Goal: Task Accomplishment & Management: Use online tool/utility

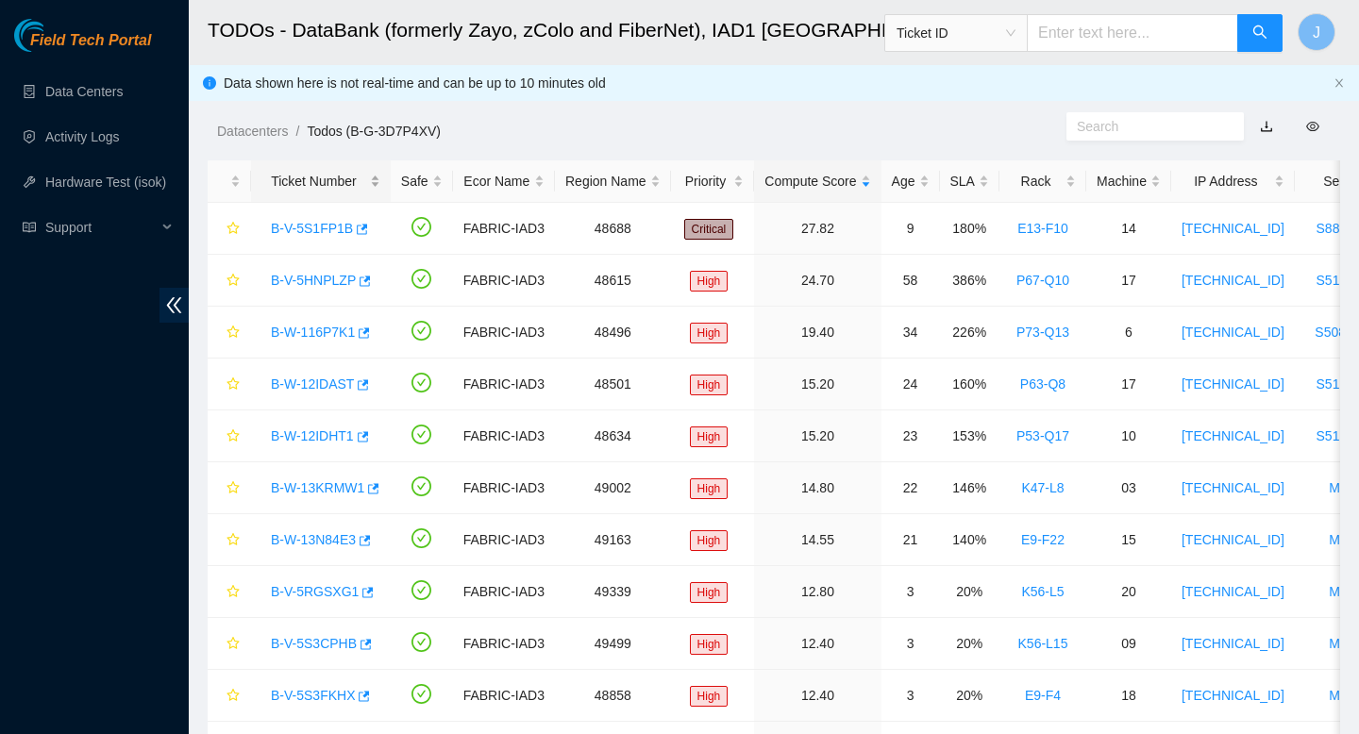
click at [379, 176] on div "Ticket Number" at bounding box center [320, 181] width 119 height 21
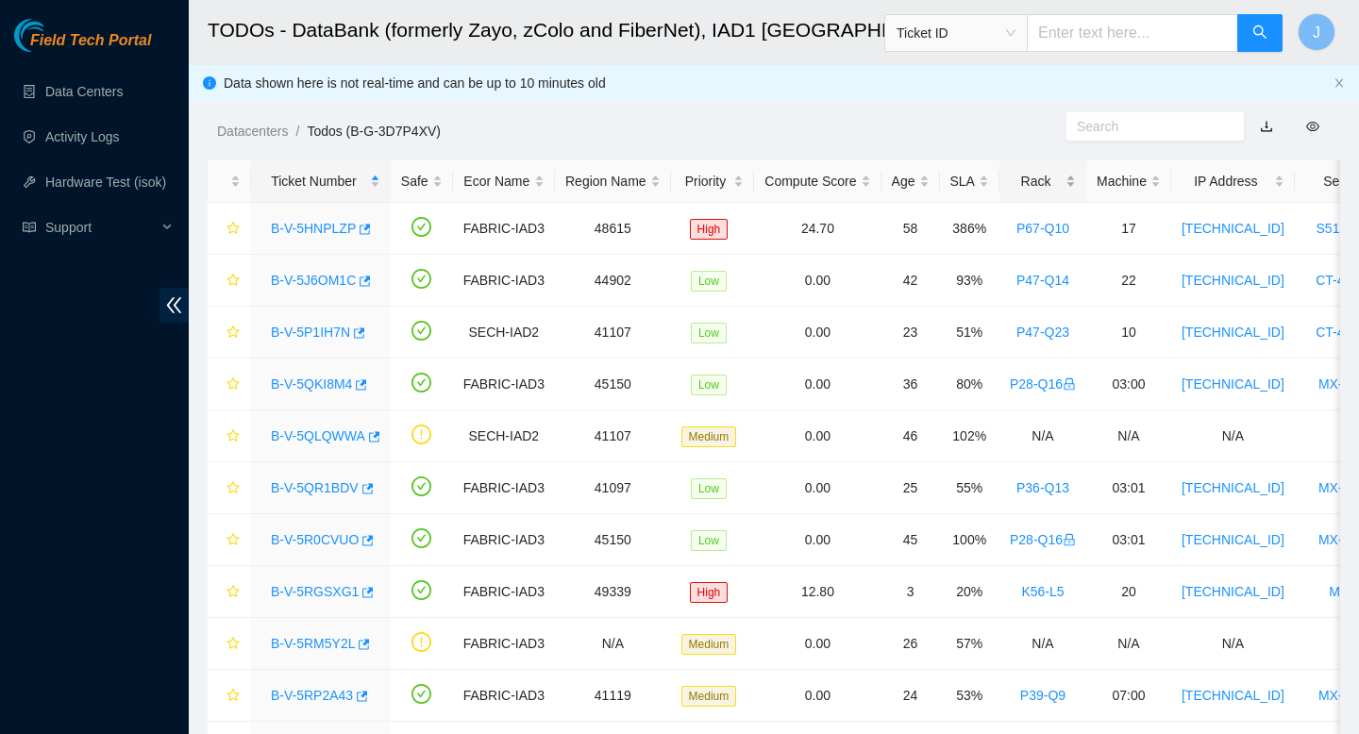
click at [1076, 178] on div "Rack" at bounding box center [1043, 181] width 66 height 21
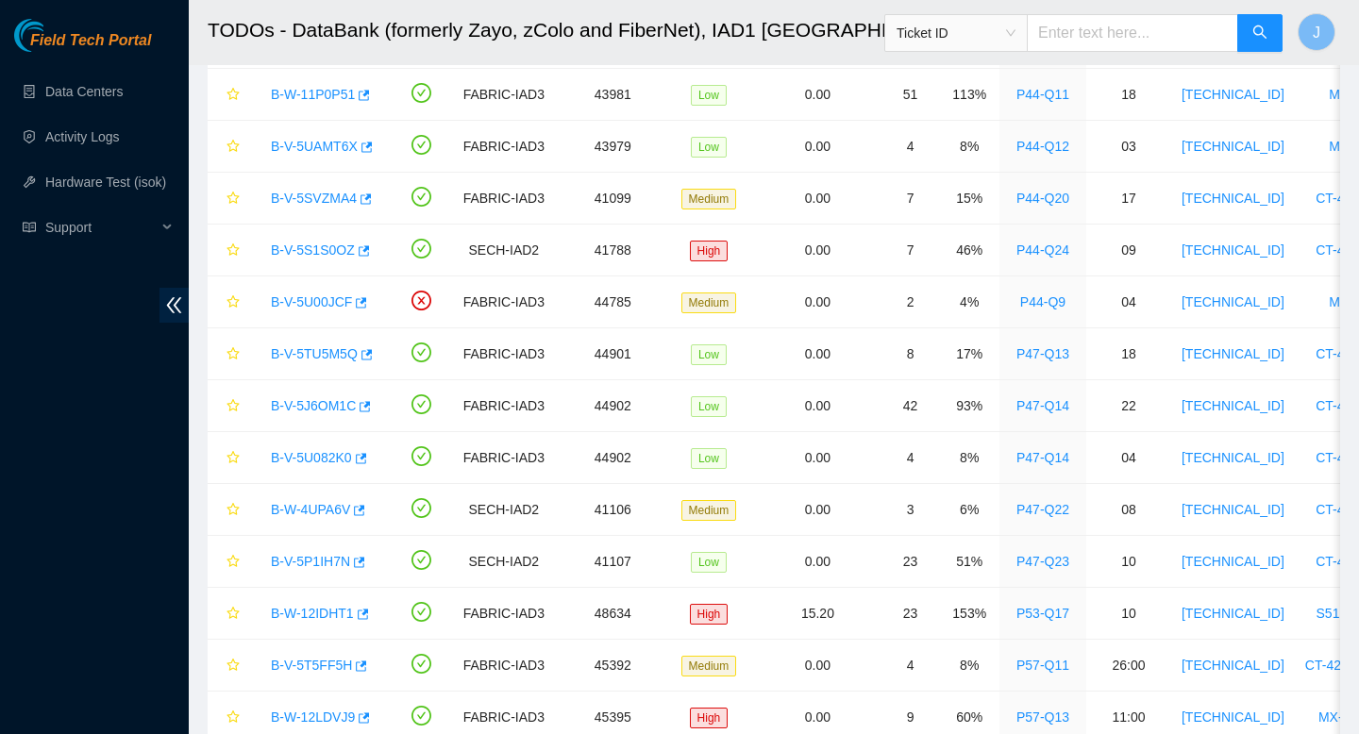
scroll to position [1759, 0]
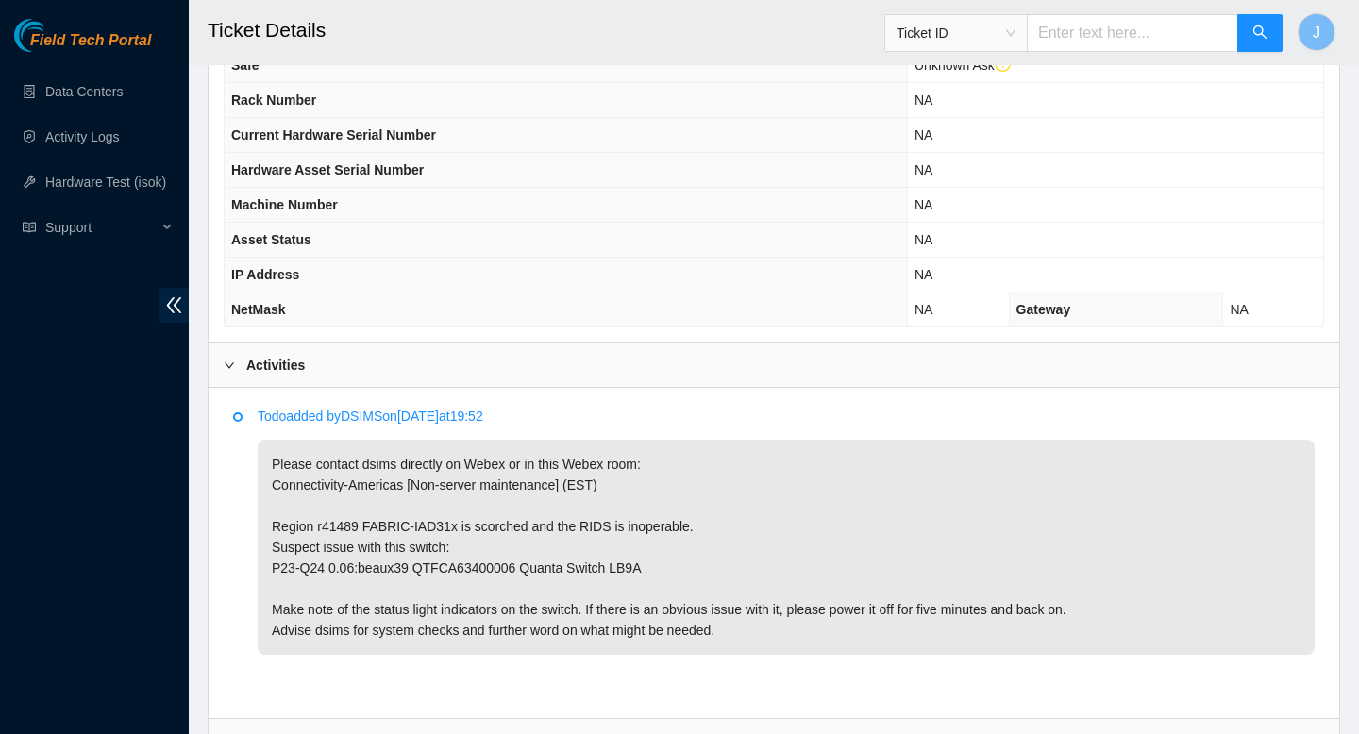
scroll to position [698, 0]
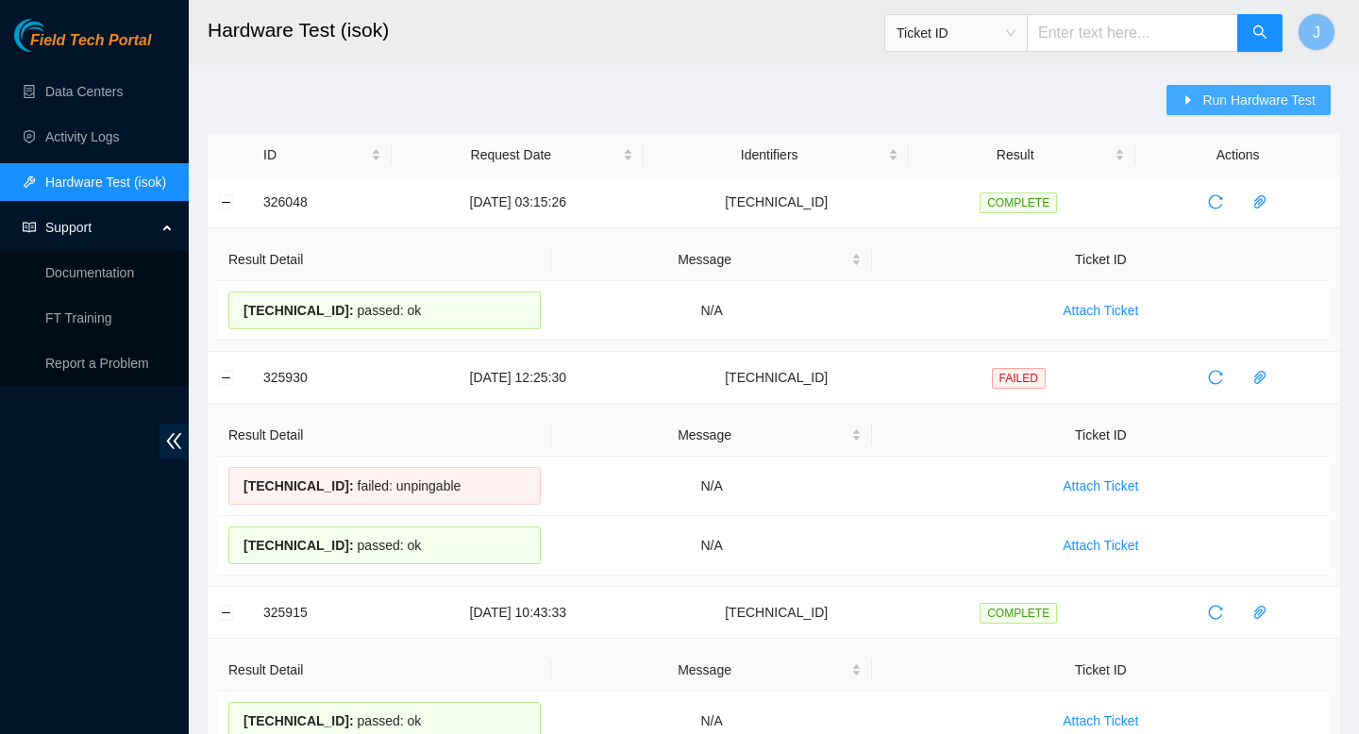
click at [1233, 98] on span "Run Hardware Test" at bounding box center [1258, 100] width 113 height 21
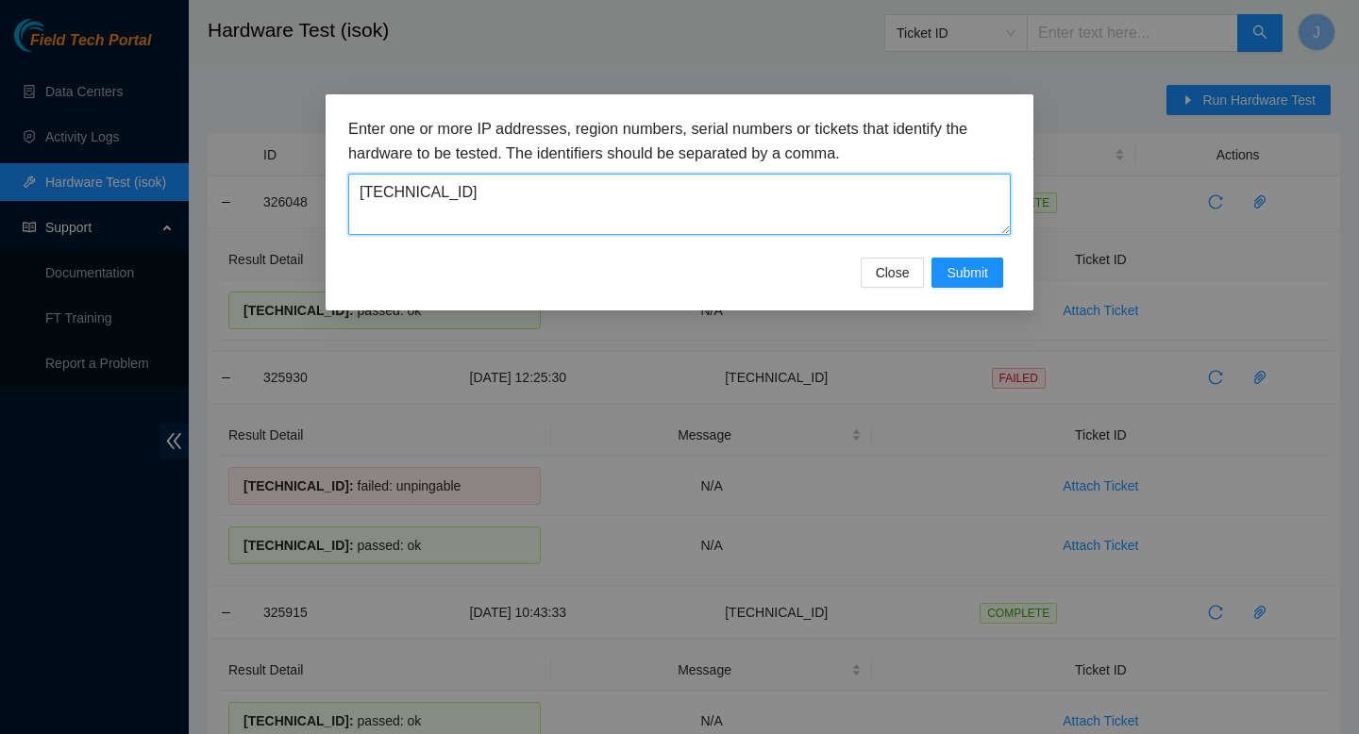
drag, startPoint x: 416, startPoint y: 193, endPoint x: 652, endPoint y: 195, distance: 236.0
click at [652, 195] on textarea "[TECHNICAL_ID]" at bounding box center [679, 204] width 663 height 61
type textarea "23.73.205.196"
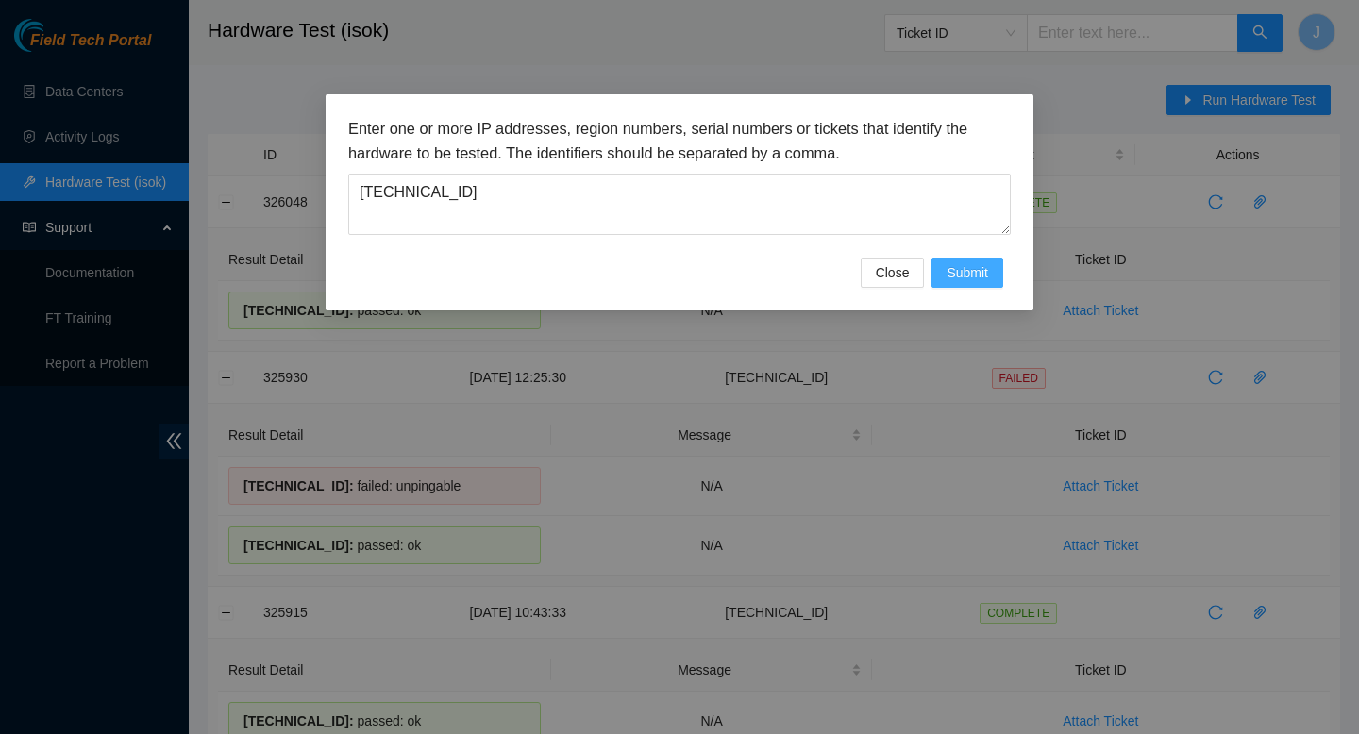
click at [962, 274] on span "Submit" at bounding box center [968, 272] width 42 height 21
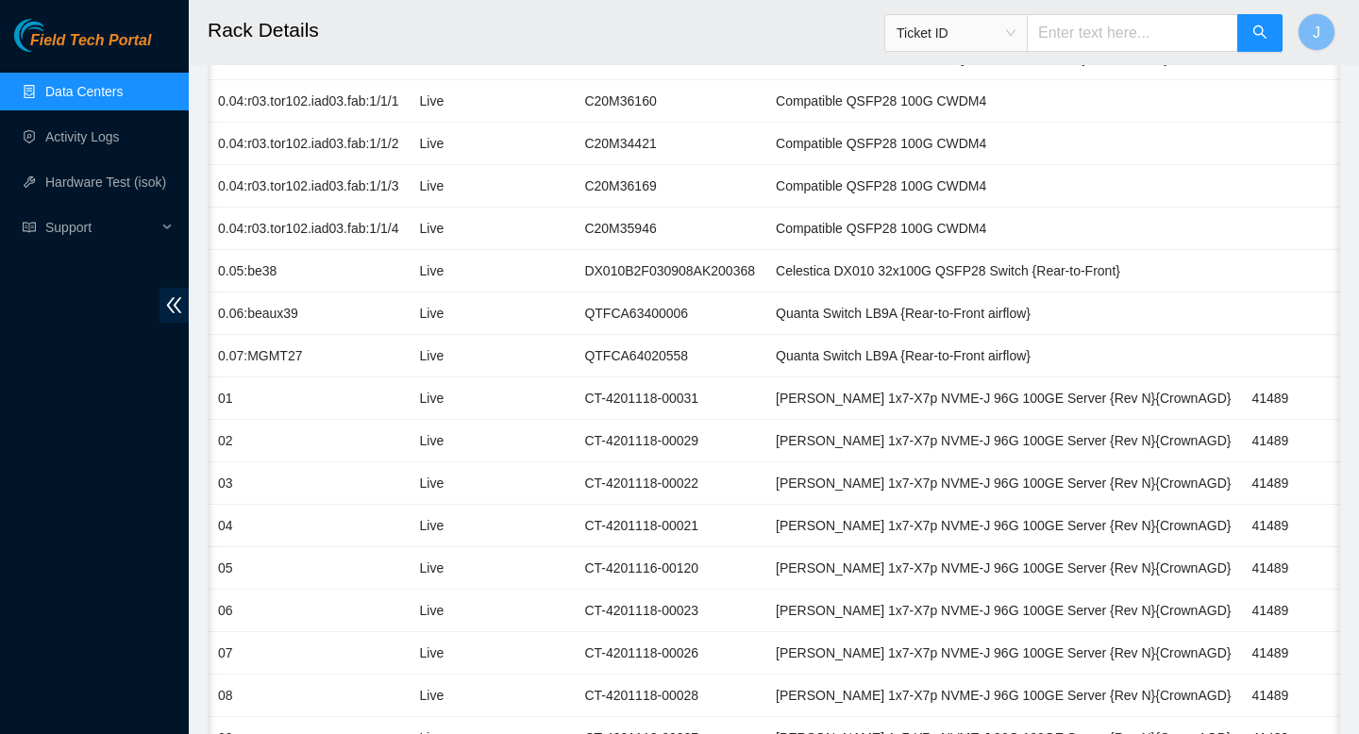
scroll to position [0, 374]
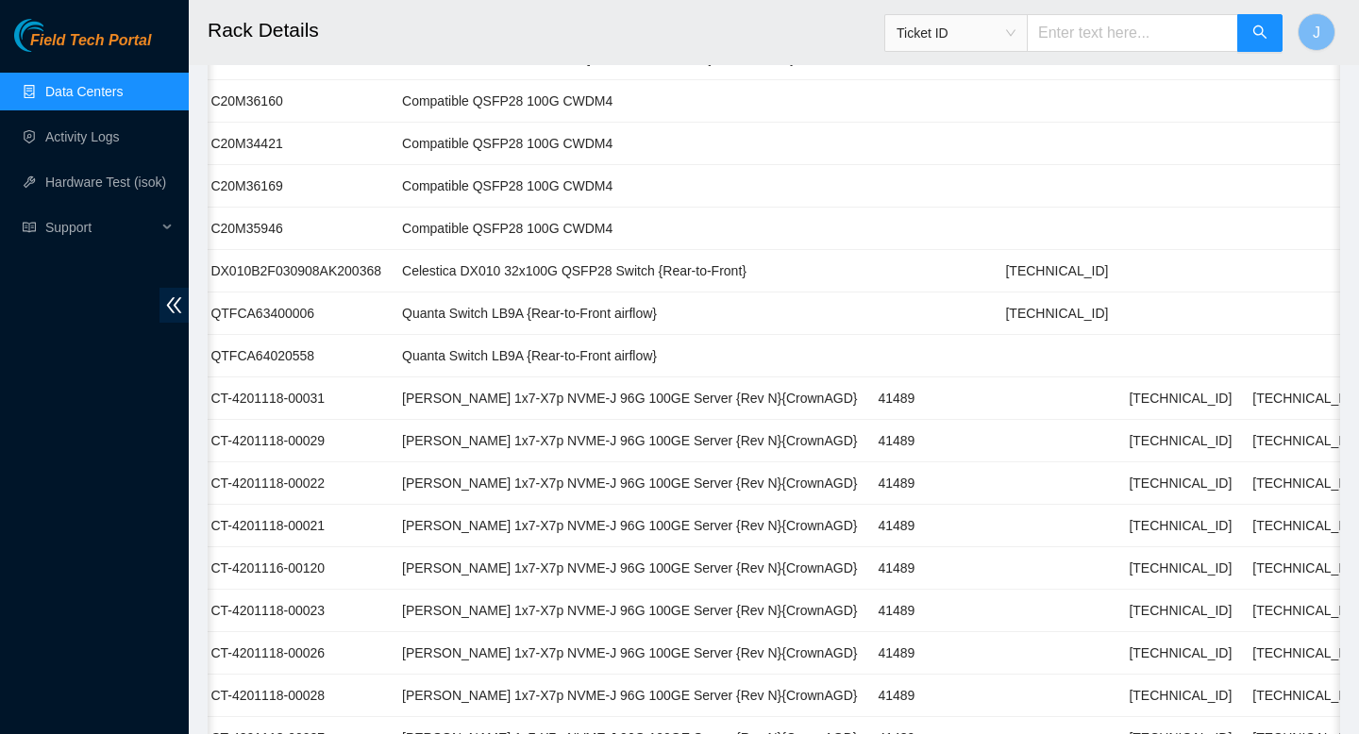
click at [1103, 41] on input "text" at bounding box center [1132, 33] width 211 height 38
paste input "23.220.106.133"
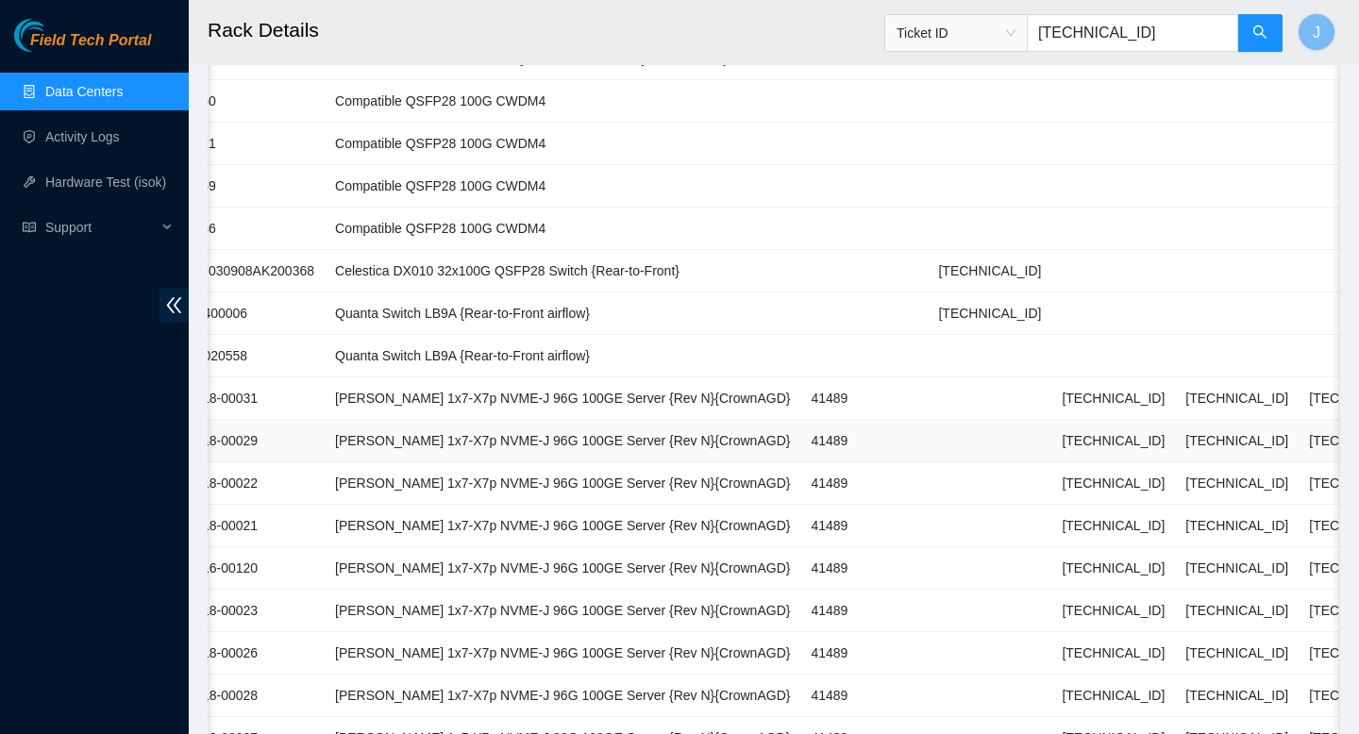
scroll to position [0, 518]
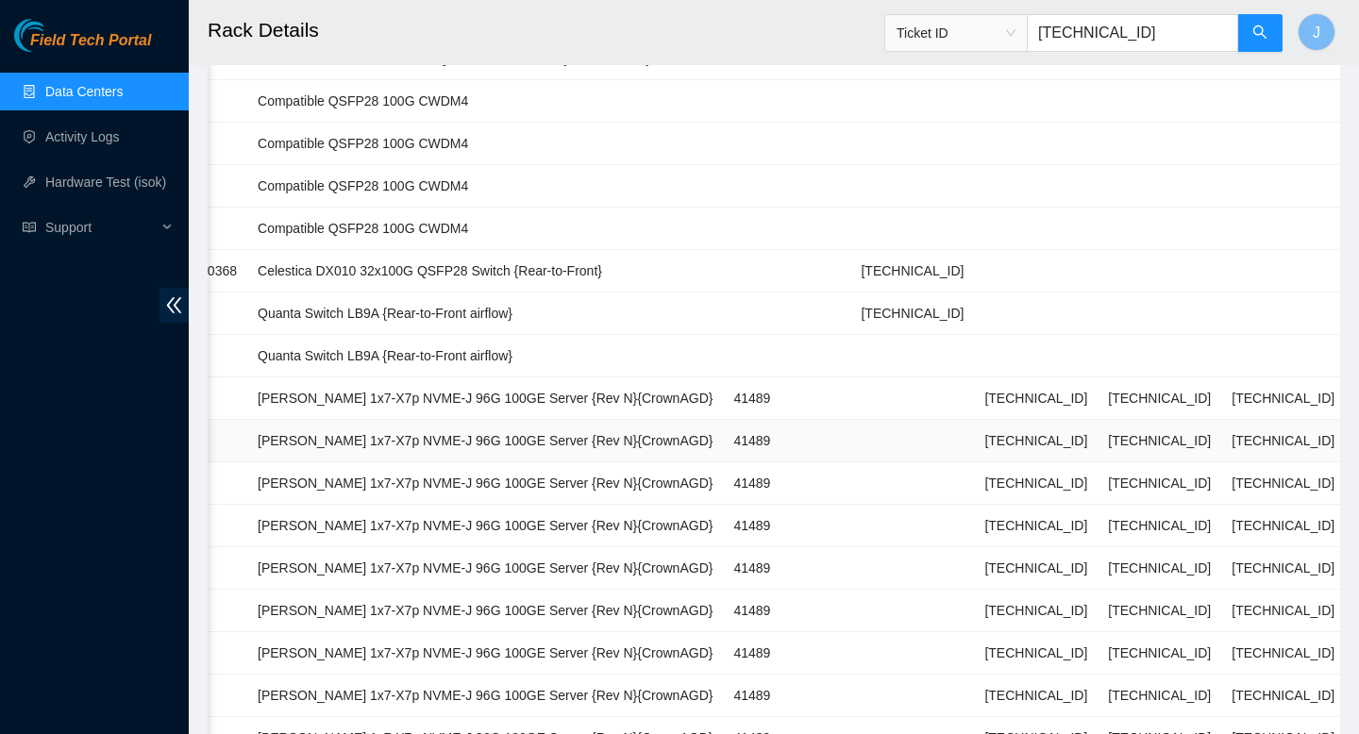
type input "23.220.106.133"
drag, startPoint x: 1080, startPoint y: 441, endPoint x: 951, endPoint y: 449, distance: 128.6
click at [951, 449] on tr "02 Live CT-4201118-00029 Ciara 1x7-X7p NVME-J 96G 100GE Server {Rev N}{CrownAGD…" at bounding box center [517, 441] width 1656 height 42
copy tr "23.220.106.133"
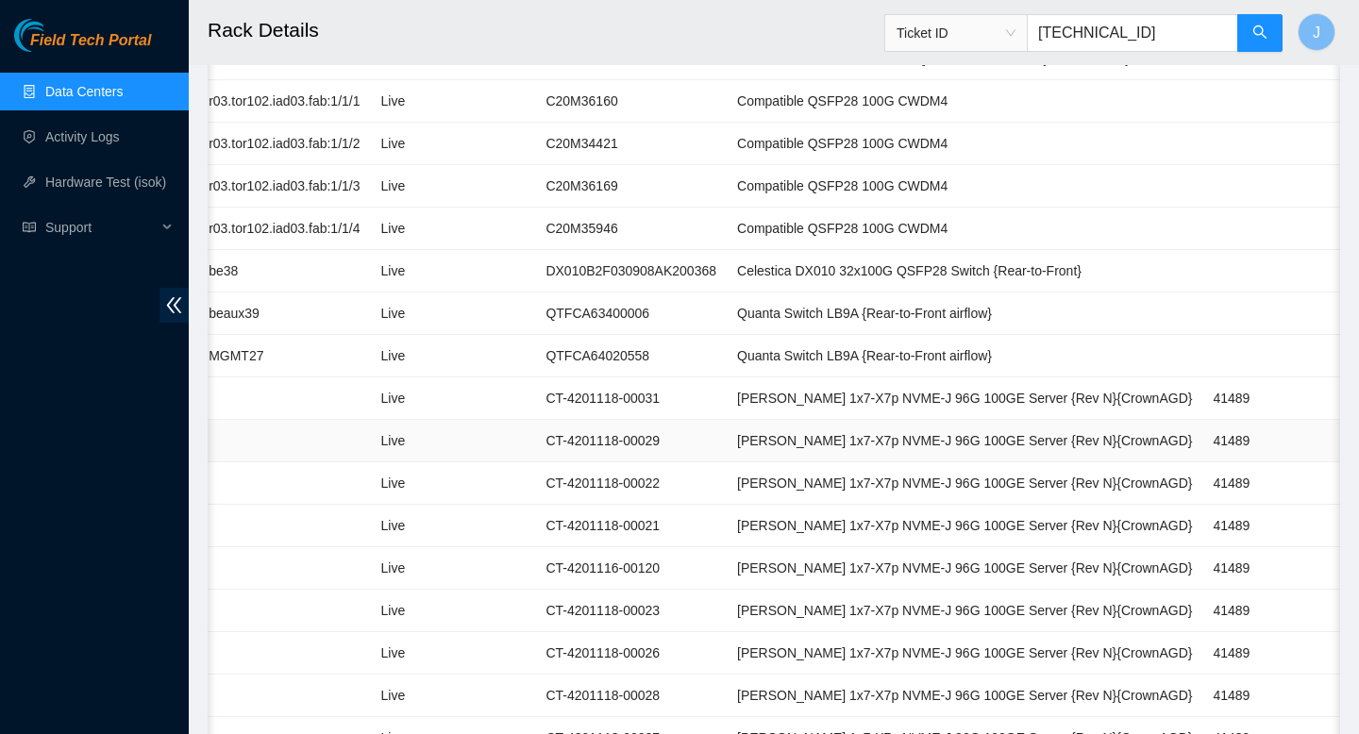
scroll to position [0, 0]
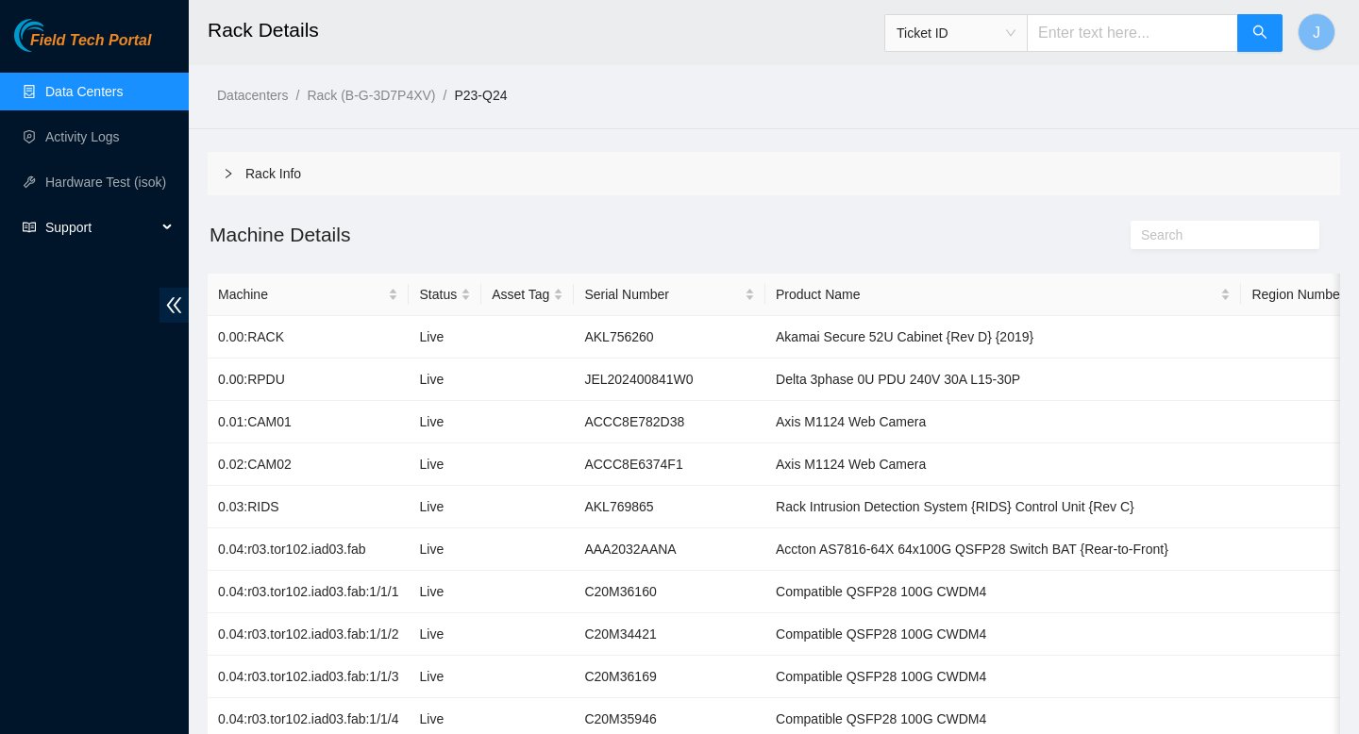
click at [83, 220] on span "Support" at bounding box center [100, 228] width 111 height 38
